Goal: Task Accomplishment & Management: Manage account settings

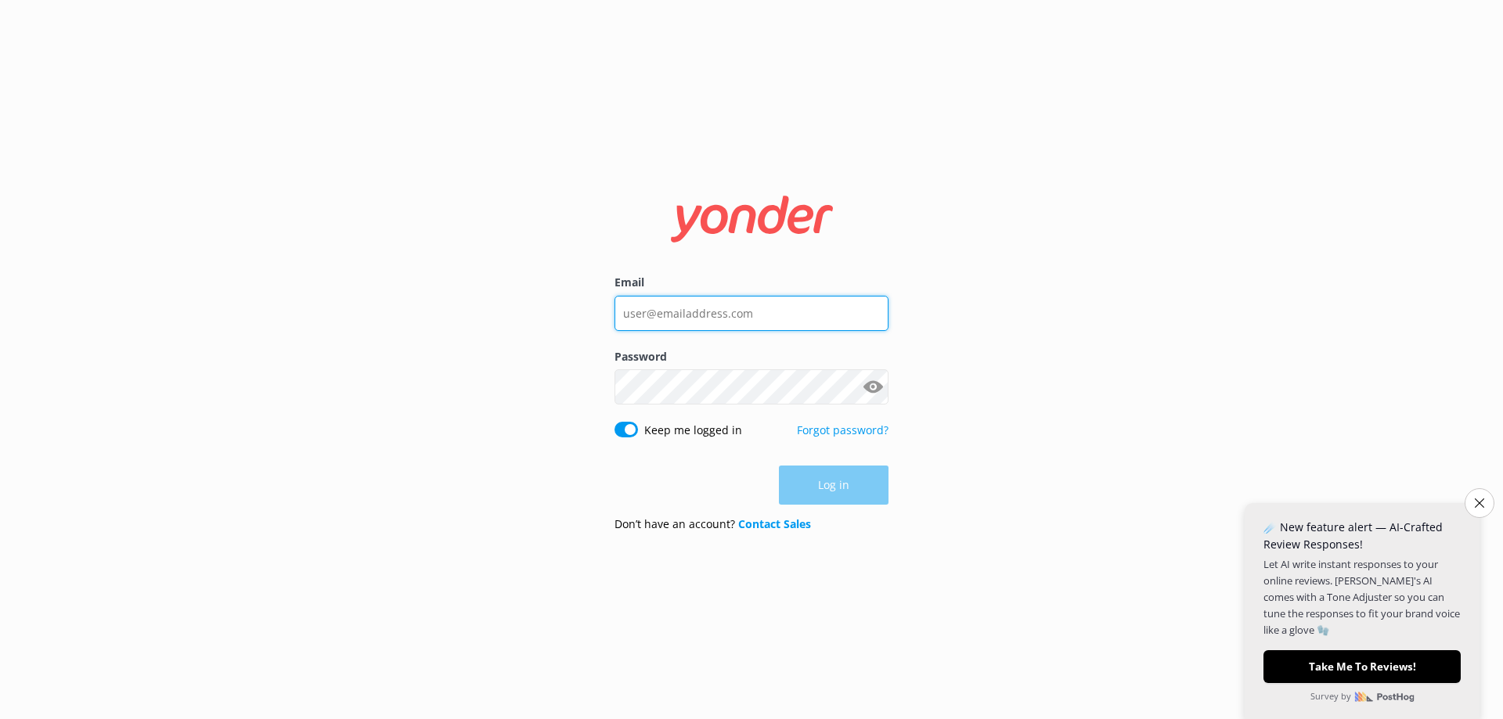
type input "[EMAIL_ADDRESS][DOMAIN_NAME]"
click at [844, 492] on div "Log in" at bounding box center [751, 485] width 274 height 39
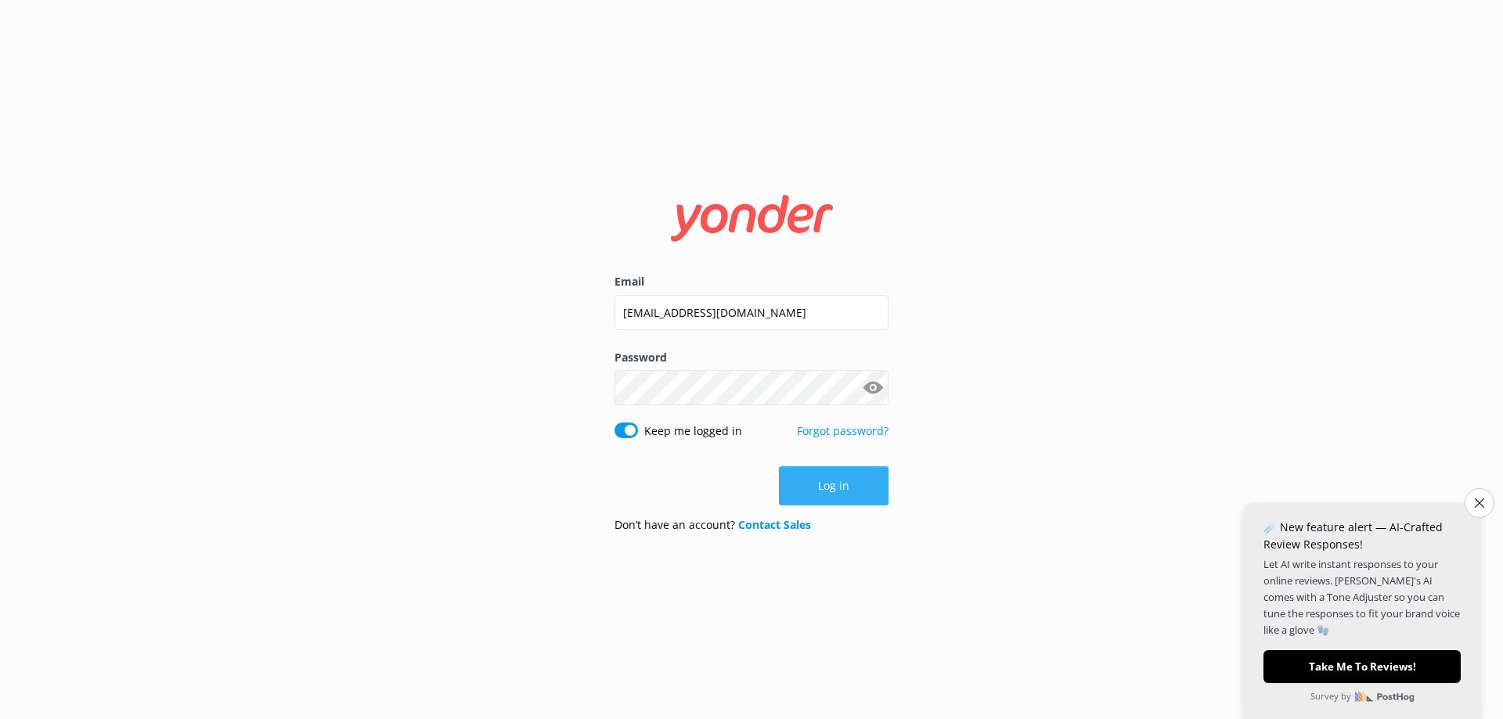
click at [854, 488] on button "Log in" at bounding box center [834, 485] width 110 height 39
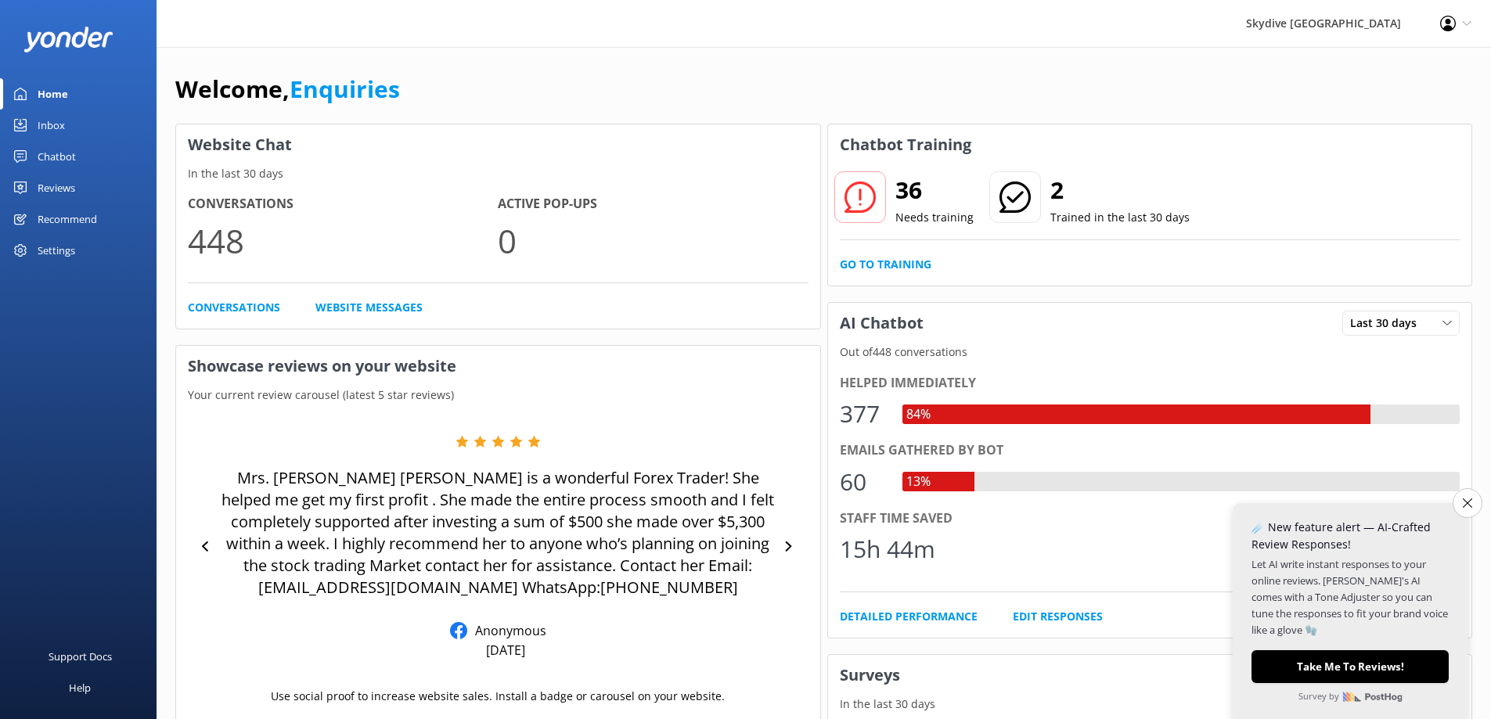
click at [985, 228] on div "36 Needs training 2 Trained in the last 30 days" at bounding box center [1150, 208] width 621 height 63
